Goal: Task Accomplishment & Management: Complete application form

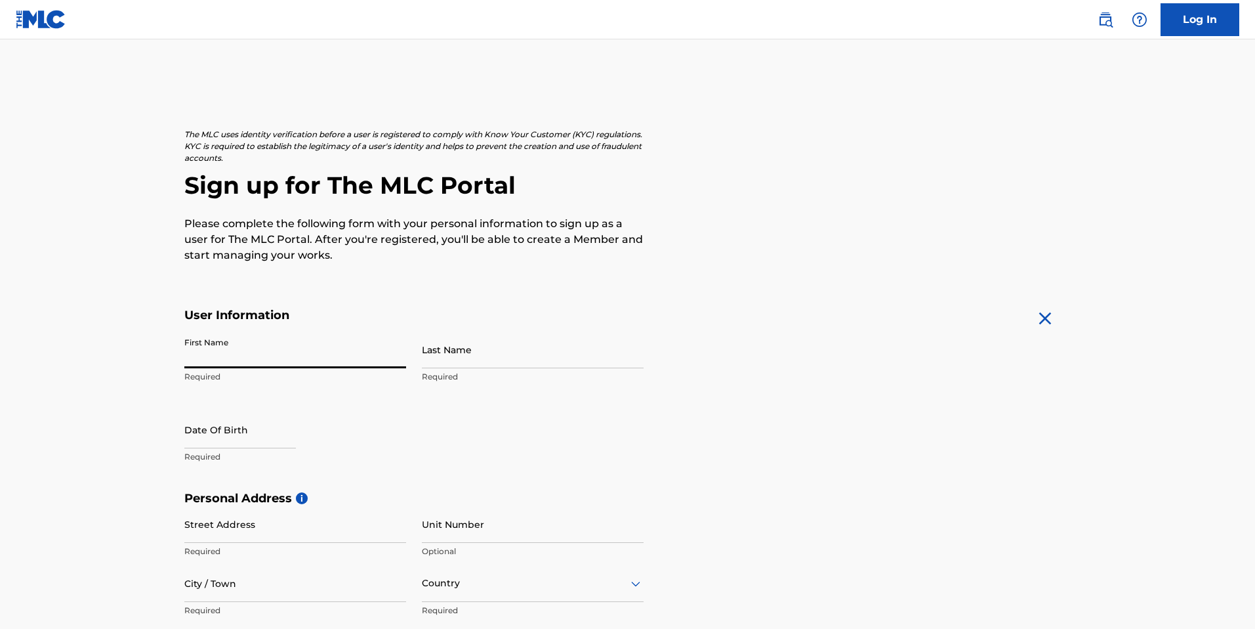
click at [336, 354] on input "First Name" at bounding box center [295, 349] width 222 height 37
type input "[PERSON_NAME]"
type input "[STREET_ADDRESS]"
type input "Tulsa"
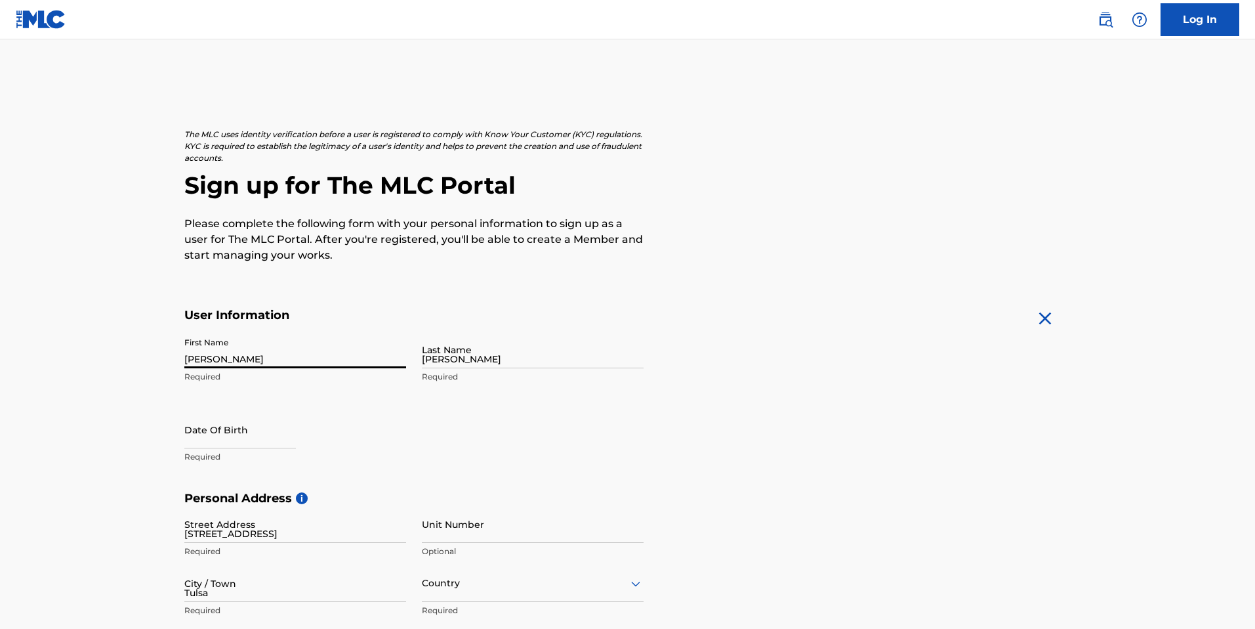
type input "[GEOGRAPHIC_DATA]"
type input "OK"
type input "74112"
type input "918"
type input "6197558"
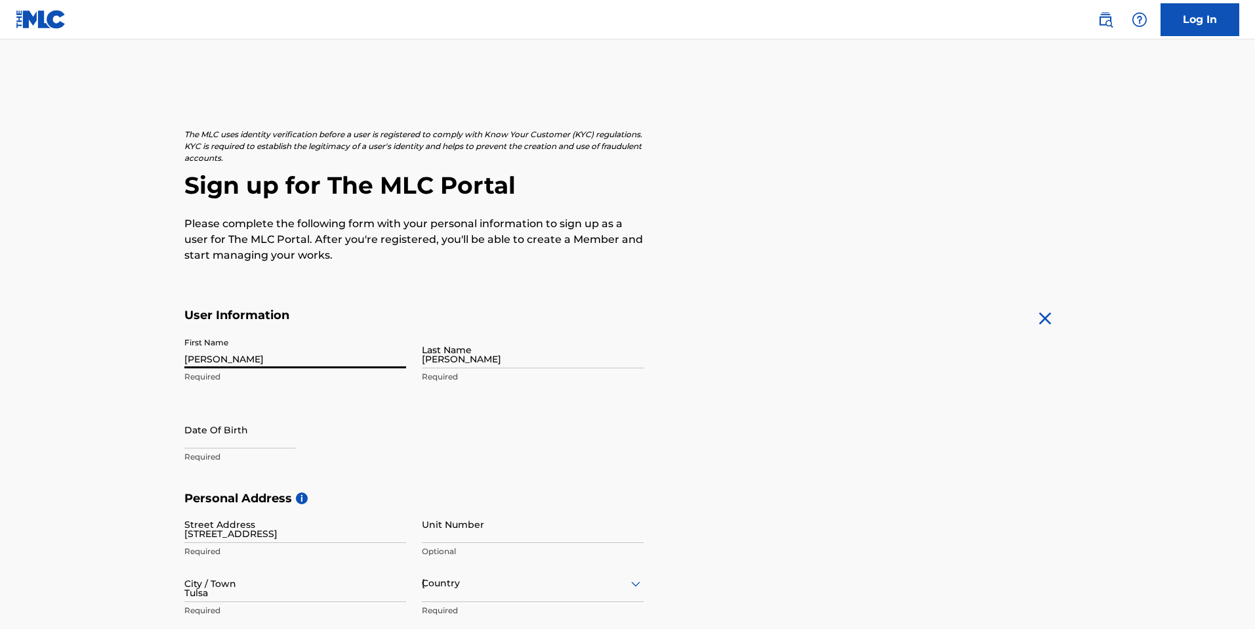
type input "[EMAIL_ADDRESS][DOMAIN_NAME]"
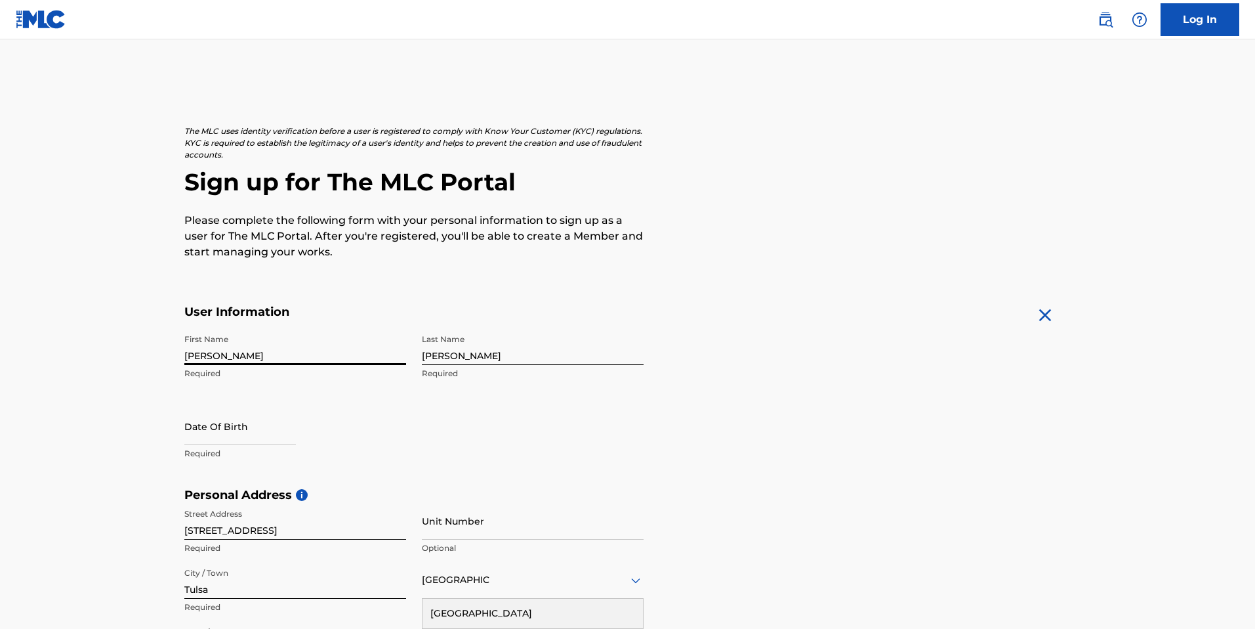
click at [241, 437] on input "text" at bounding box center [240, 426] width 112 height 37
select select "7"
select select "2025"
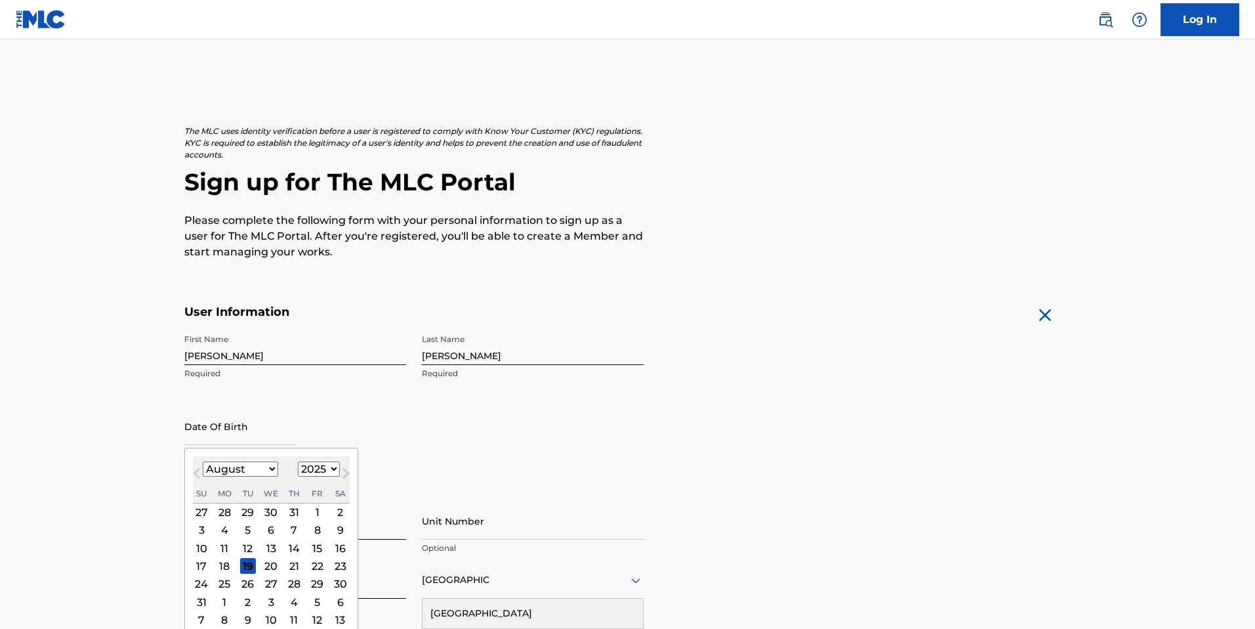
click at [247, 562] on div "19" at bounding box center [248, 566] width 16 height 16
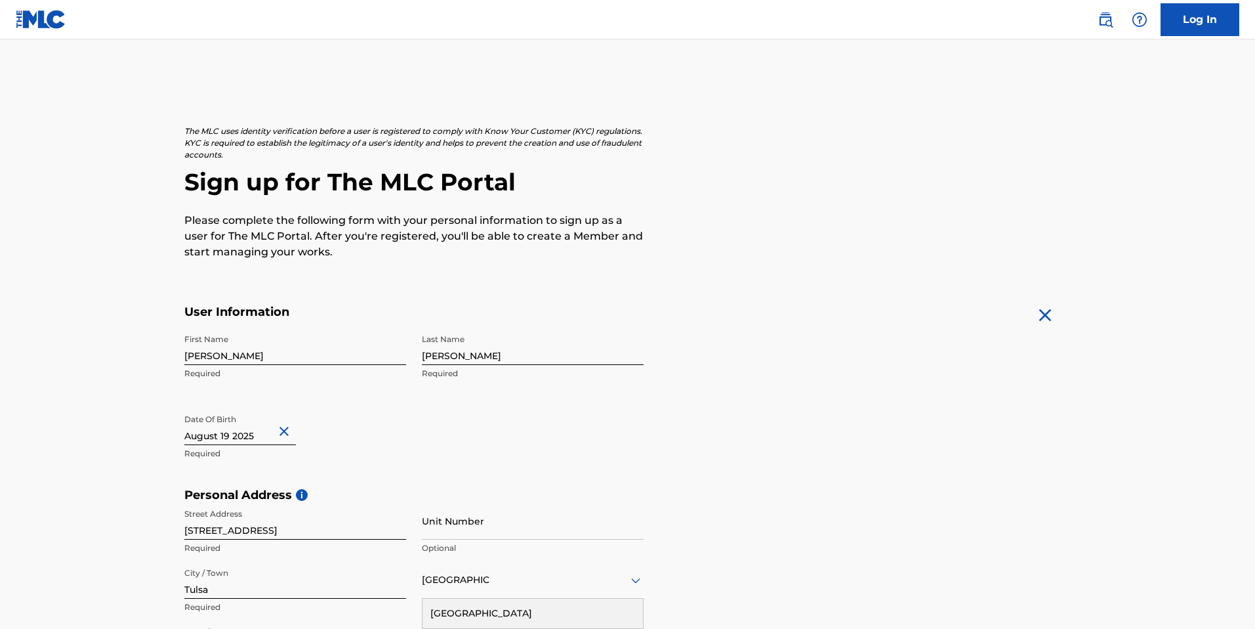
click at [229, 440] on input "text" at bounding box center [240, 426] width 112 height 37
select select "7"
select select "2025"
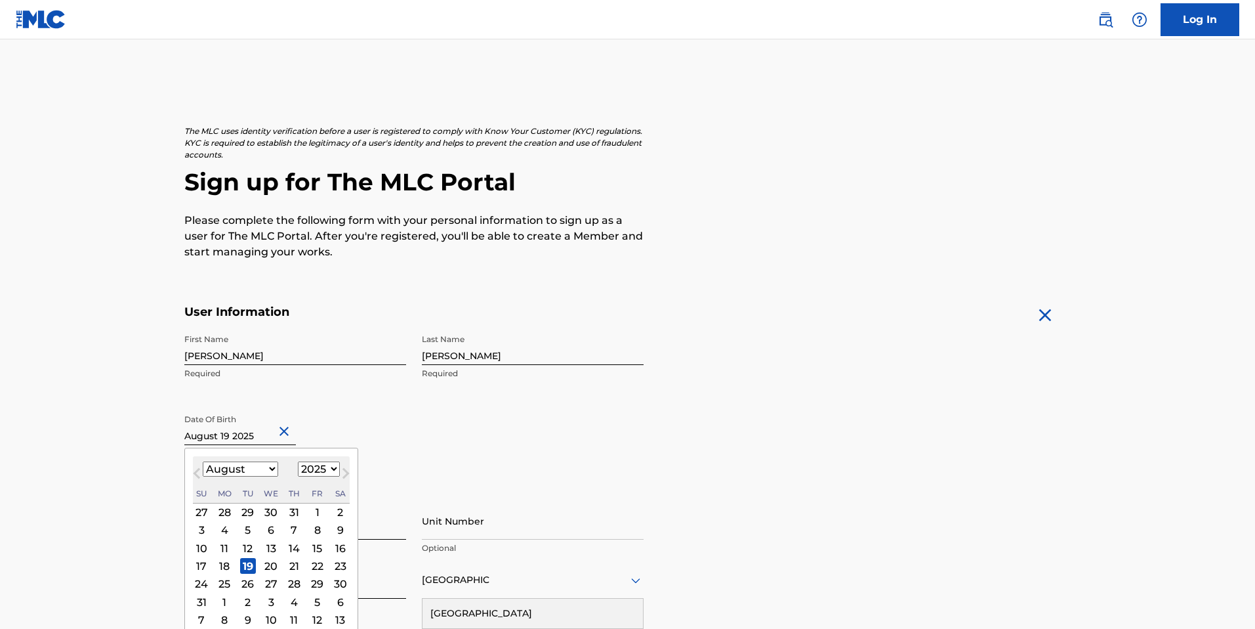
click at [198, 473] on span "Previous Month" at bounding box center [198, 475] width 0 height 20
select select "6"
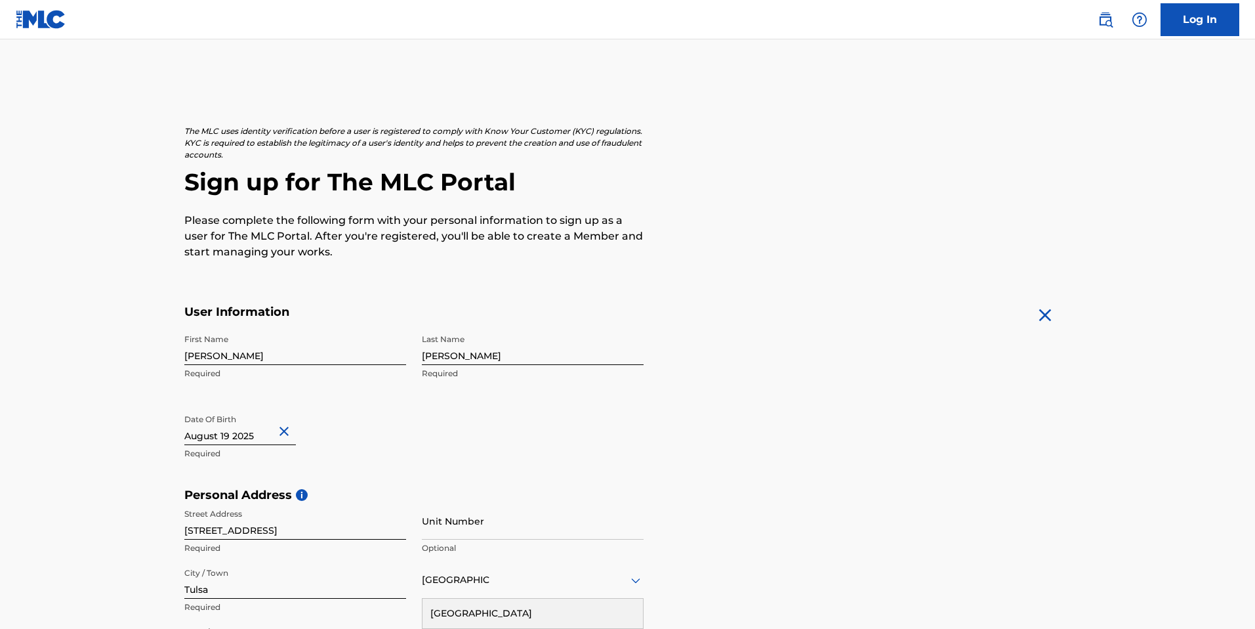
click at [284, 432] on button "Close" at bounding box center [286, 431] width 20 height 40
click at [225, 431] on input "text" at bounding box center [240, 426] width 112 height 37
select select "7"
select select "2025"
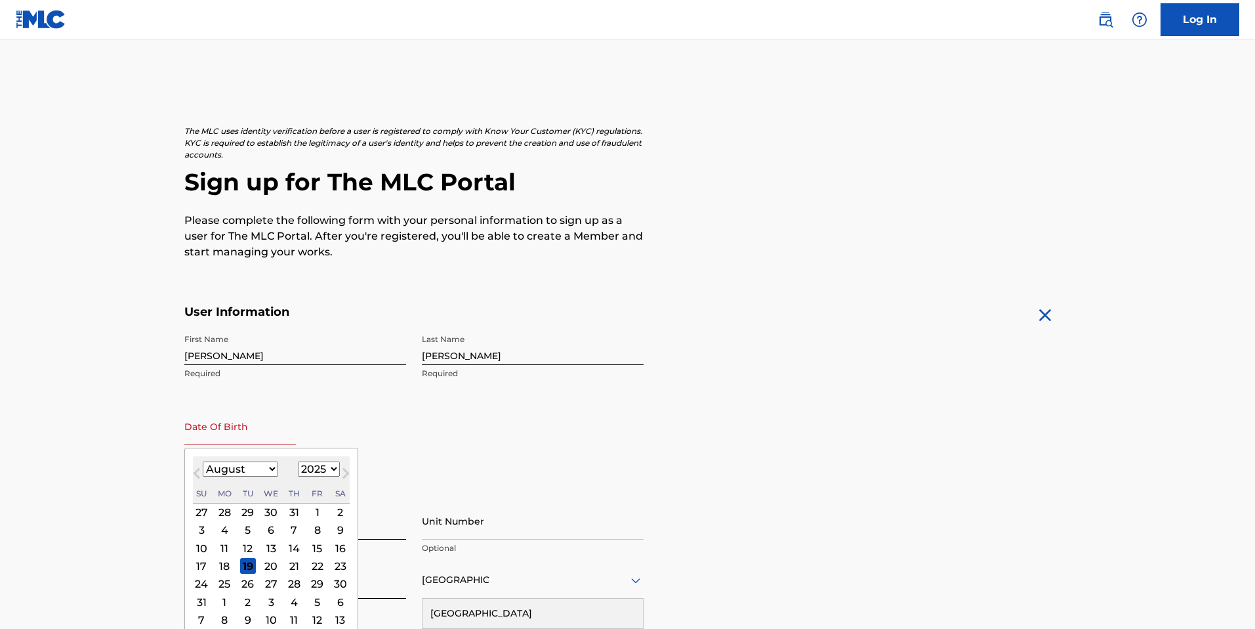
type input "[DATE]"
click at [452, 419] on div "First Name [PERSON_NAME] Required Last Name [PERSON_NAME] Required Date Of Birt…" at bounding box center [413, 407] width 459 height 160
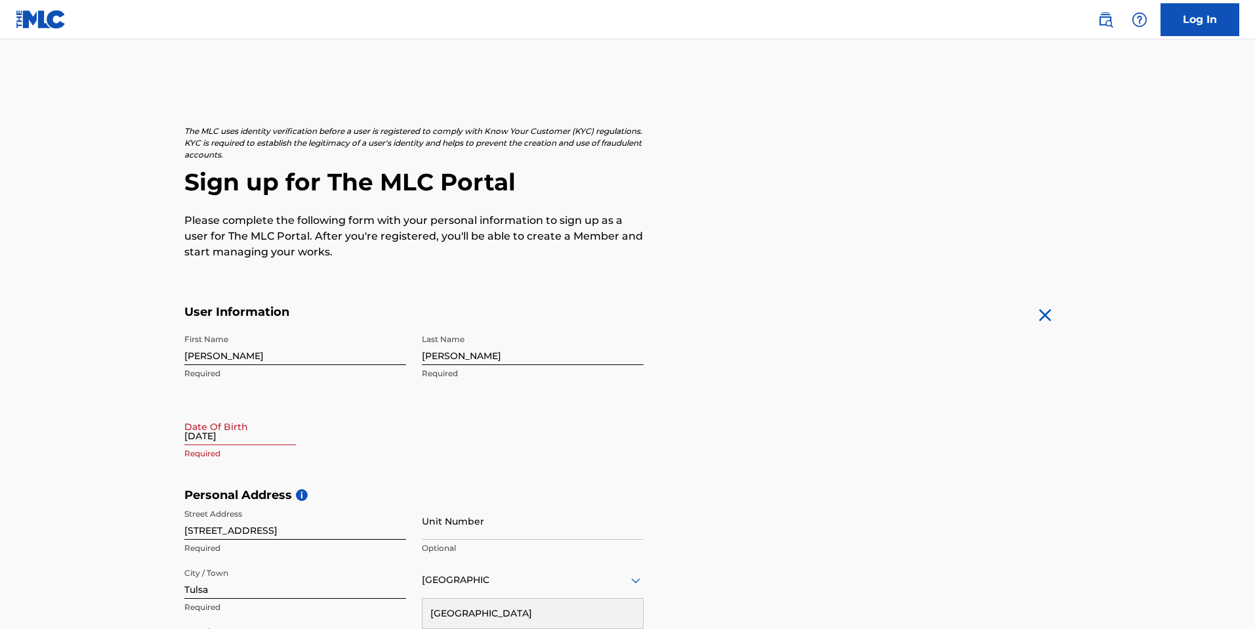
click at [243, 438] on input "[DATE]" at bounding box center [240, 426] width 112 height 37
select select "7"
select select "2025"
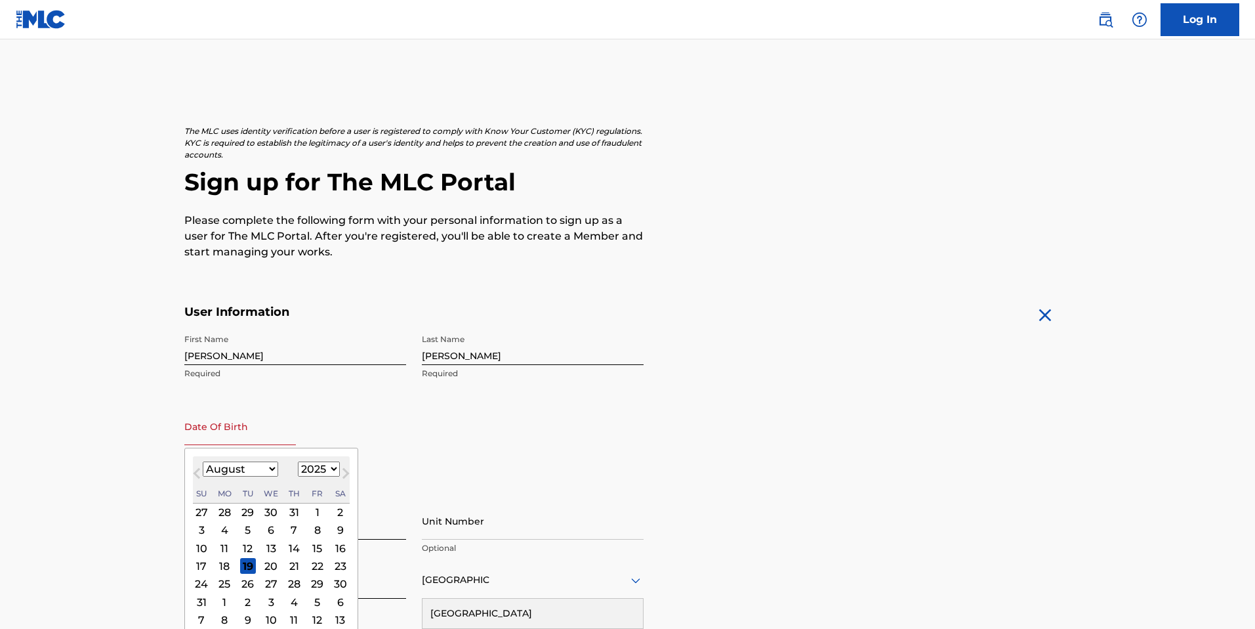
type input "[DATE]"
click at [258, 462] on select "January February March April May June July August September October November De…" at bounding box center [240, 468] width 75 height 15
select select "3"
click at [203, 461] on select "January February March April May June July August September October November De…" at bounding box center [240, 468] width 75 height 15
click at [315, 470] on select "1899 1900 1901 1902 1903 1904 1905 1906 1907 1908 1909 1910 1911 1912 1913 1914…" at bounding box center [319, 468] width 42 height 15
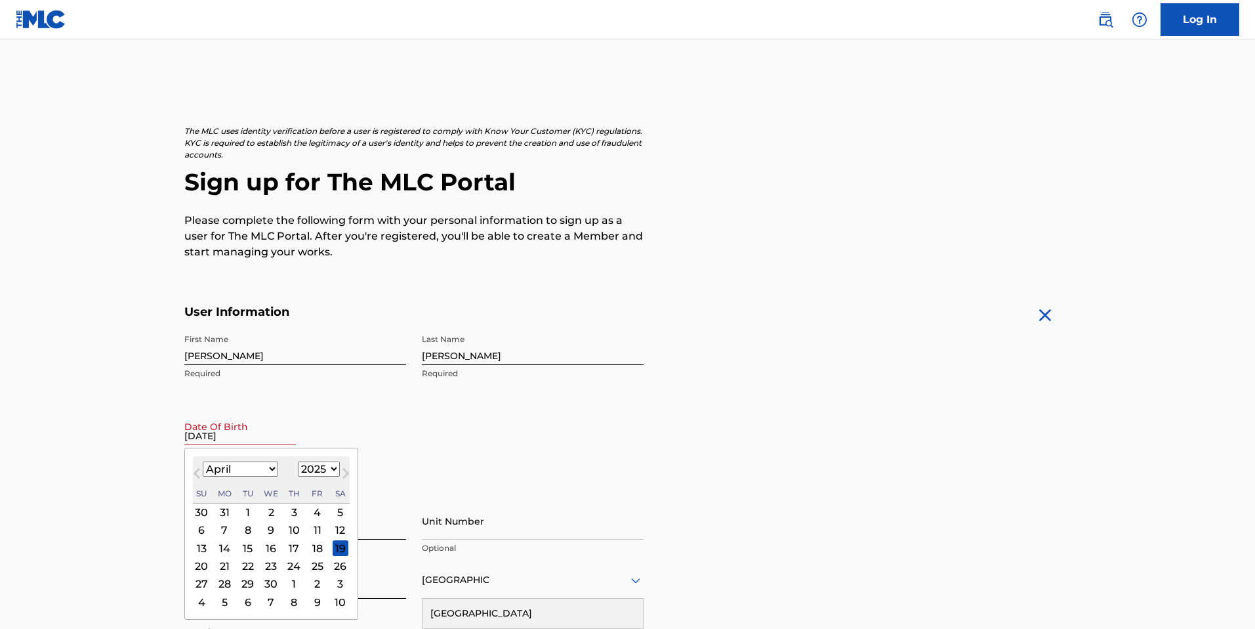
select select "1998"
click at [298, 461] on select "1899 1900 1901 1902 1903 1904 1905 1906 1907 1908 1909 1910 1911 1912 1913 1914…" at bounding box center [319, 468] width 42 height 15
click at [272, 562] on div "22" at bounding box center [271, 566] width 16 height 16
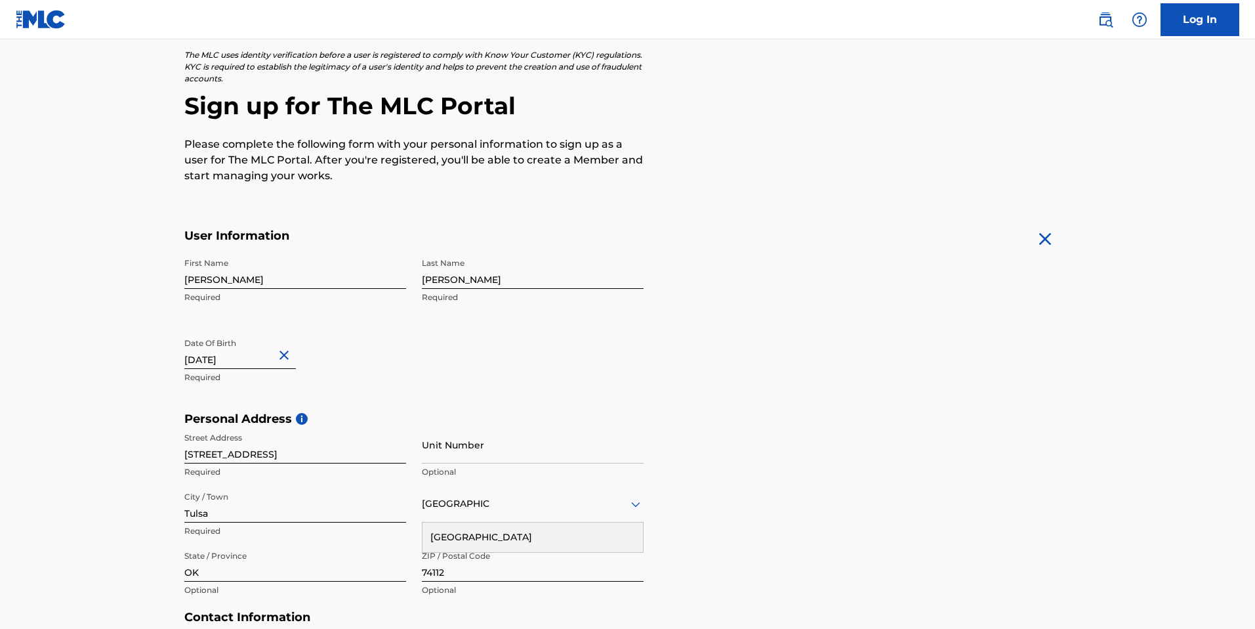
scroll to position [229, 0]
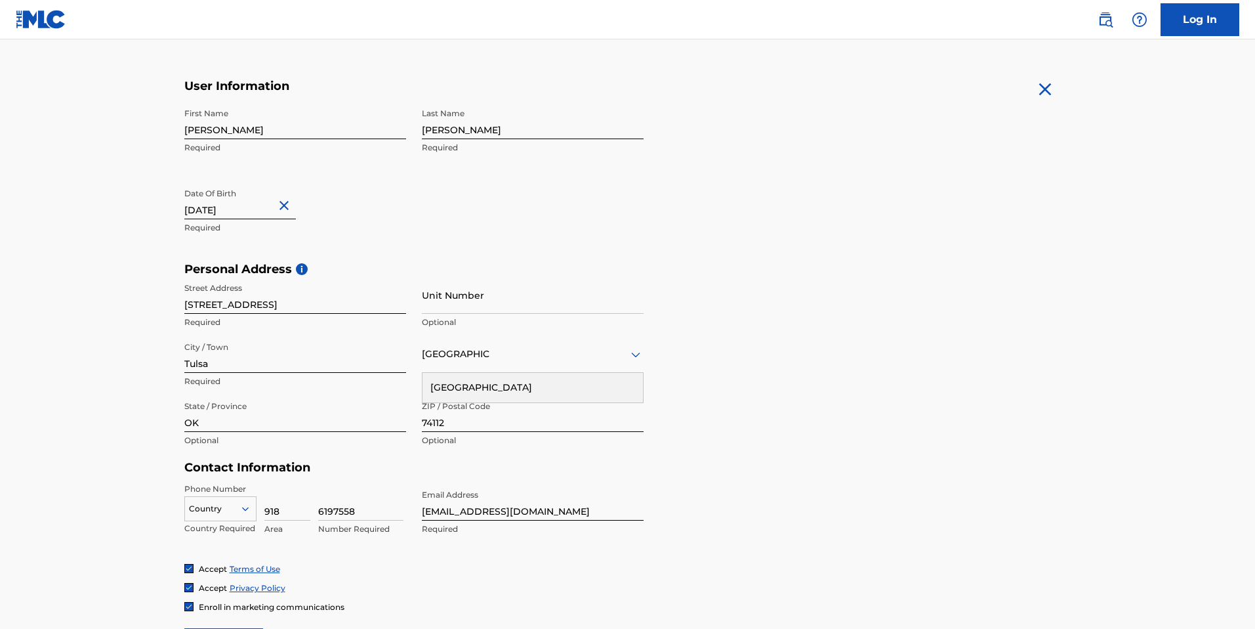
click at [570, 385] on div "[GEOGRAPHIC_DATA]" at bounding box center [533, 388] width 221 height 30
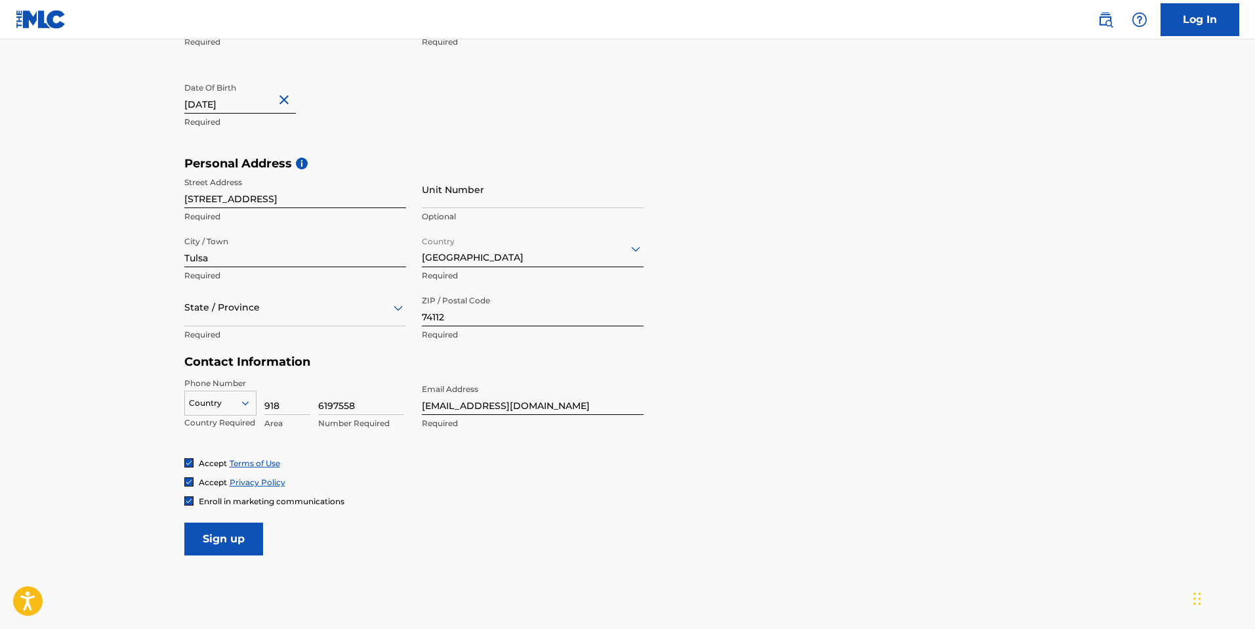
scroll to position [335, 0]
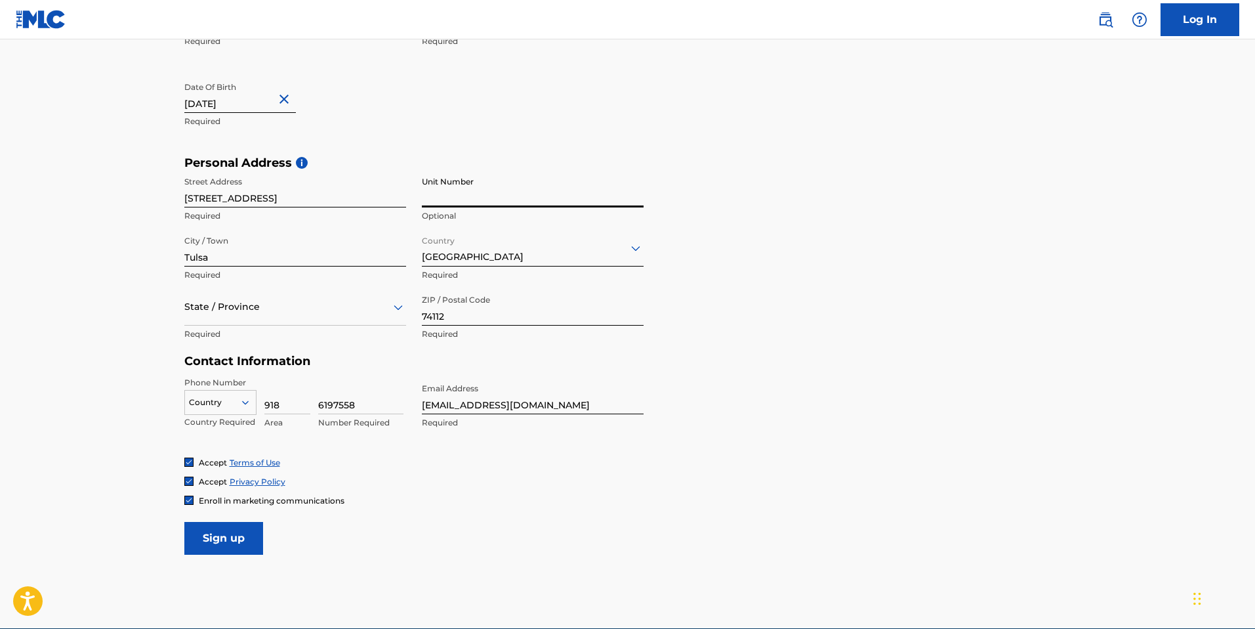
click at [464, 190] on input "Unit Number" at bounding box center [533, 188] width 222 height 37
click at [215, 533] on input "Sign up" at bounding box center [223, 538] width 79 height 33
click at [231, 395] on div at bounding box center [220, 402] width 71 height 14
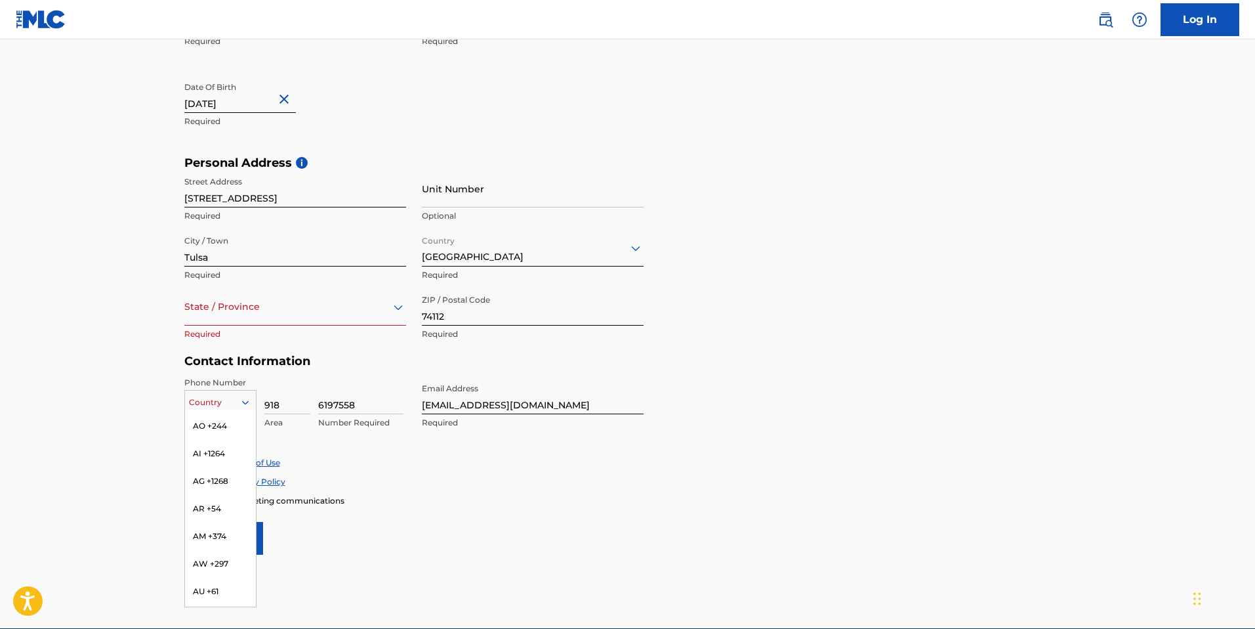
scroll to position [0, 0]
click at [214, 420] on div "US, [GEOGRAPHIC_DATA] +1" at bounding box center [220, 435] width 71 height 51
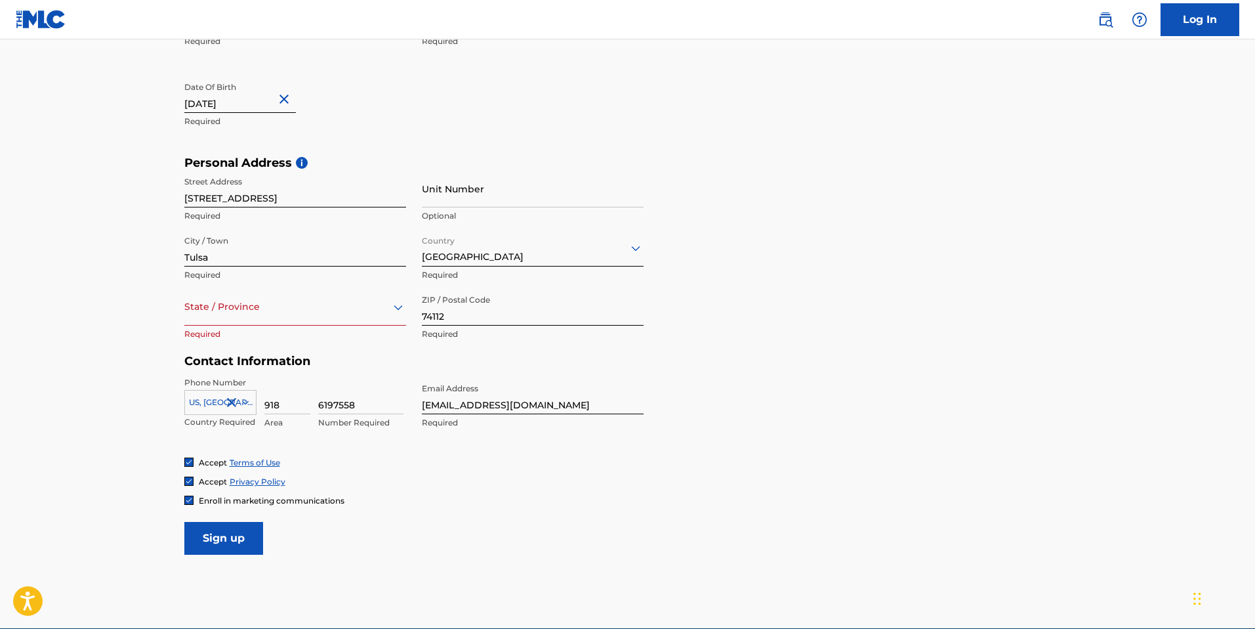
click at [230, 525] on input "Sign up" at bounding box center [223, 538] width 79 height 33
click at [234, 332] on p "Required" at bounding box center [295, 334] width 222 height 12
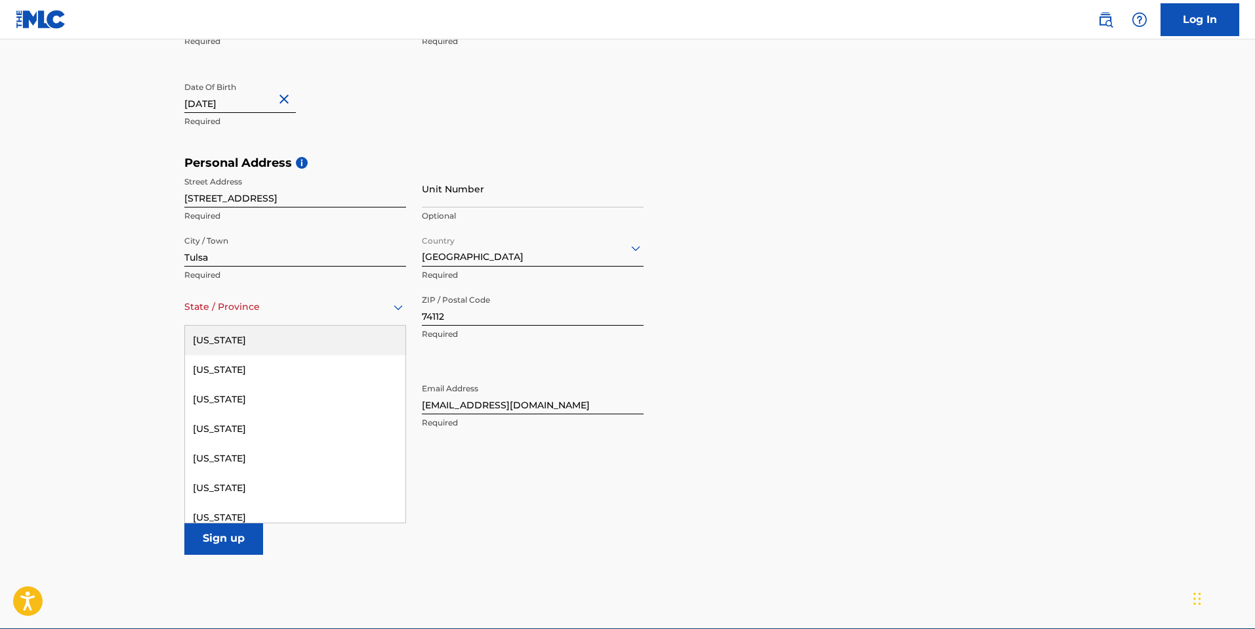
click at [242, 320] on div "State / Province" at bounding box center [295, 306] width 222 height 37
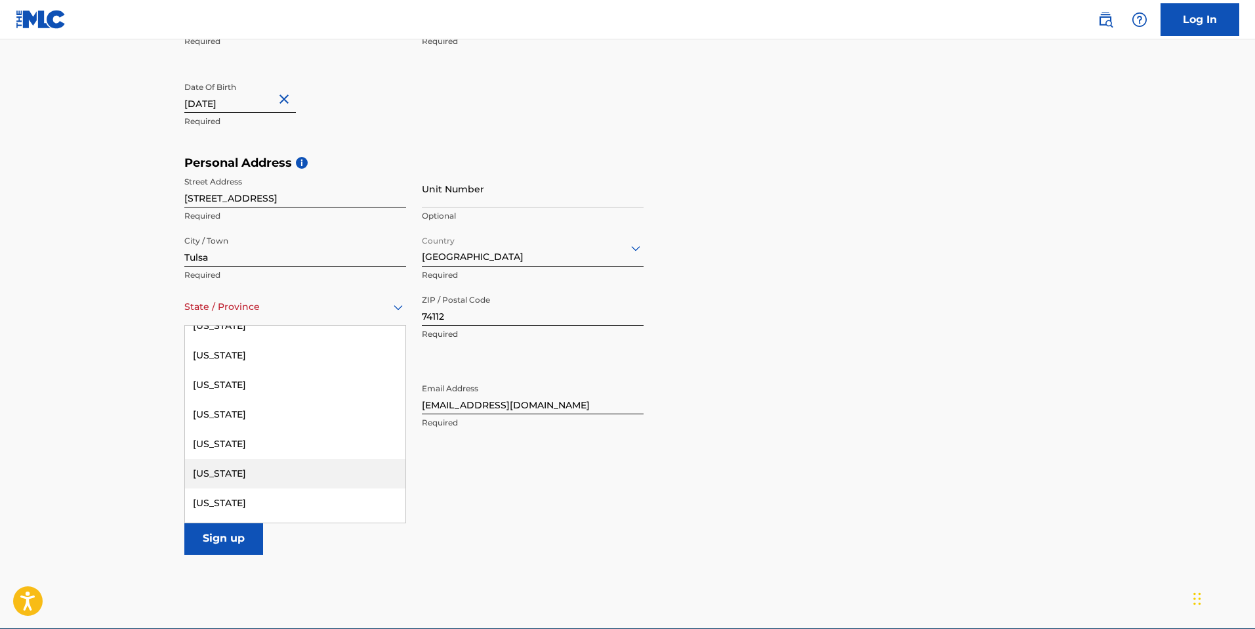
scroll to position [1123, 0]
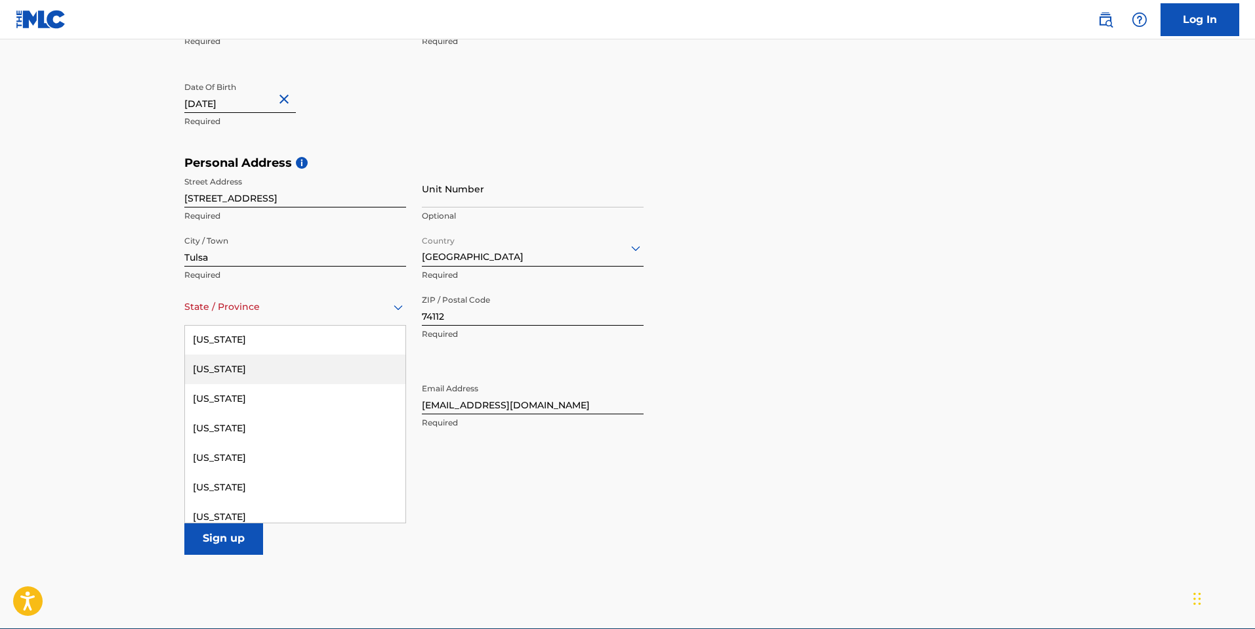
click at [228, 364] on div "[US_STATE]" at bounding box center [295, 369] width 221 height 30
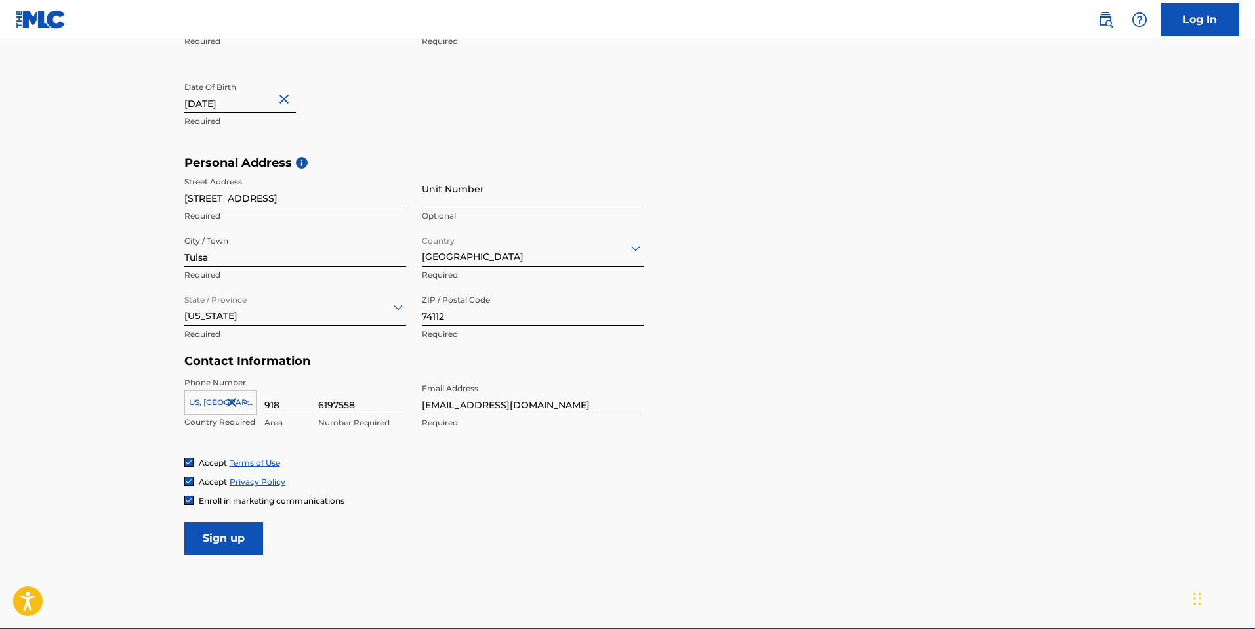
click at [229, 540] on input "Sign up" at bounding box center [223, 538] width 79 height 33
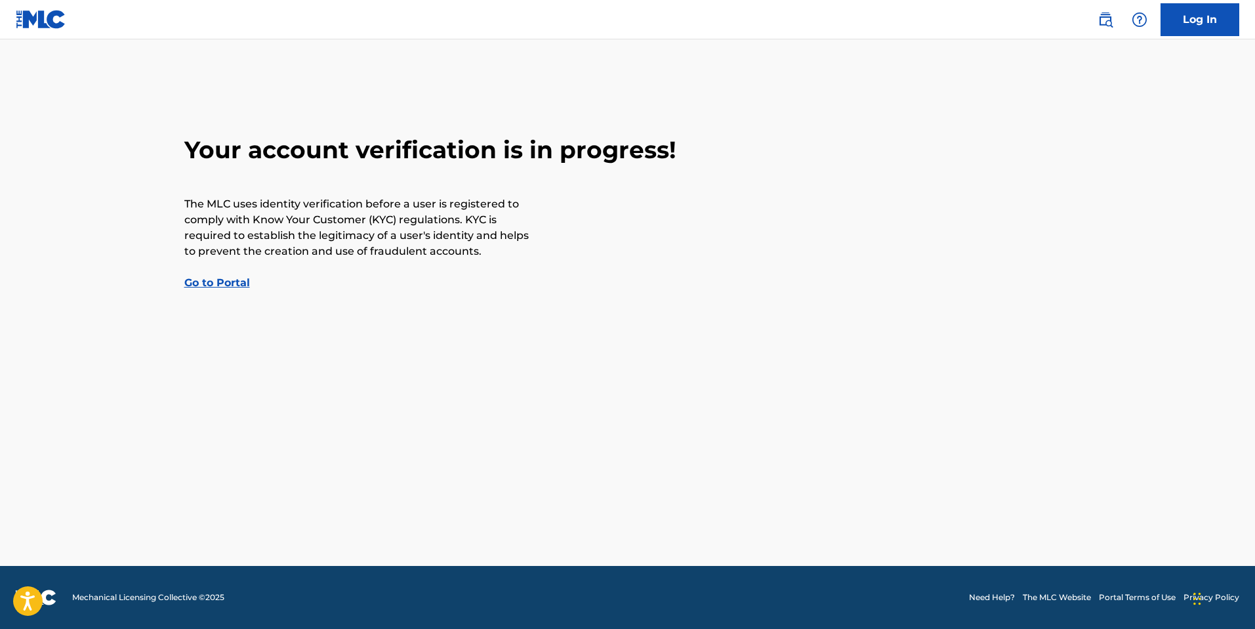
click at [234, 285] on link "Go to Portal" at bounding box center [217, 282] width 66 height 12
